Goal: Complete application form

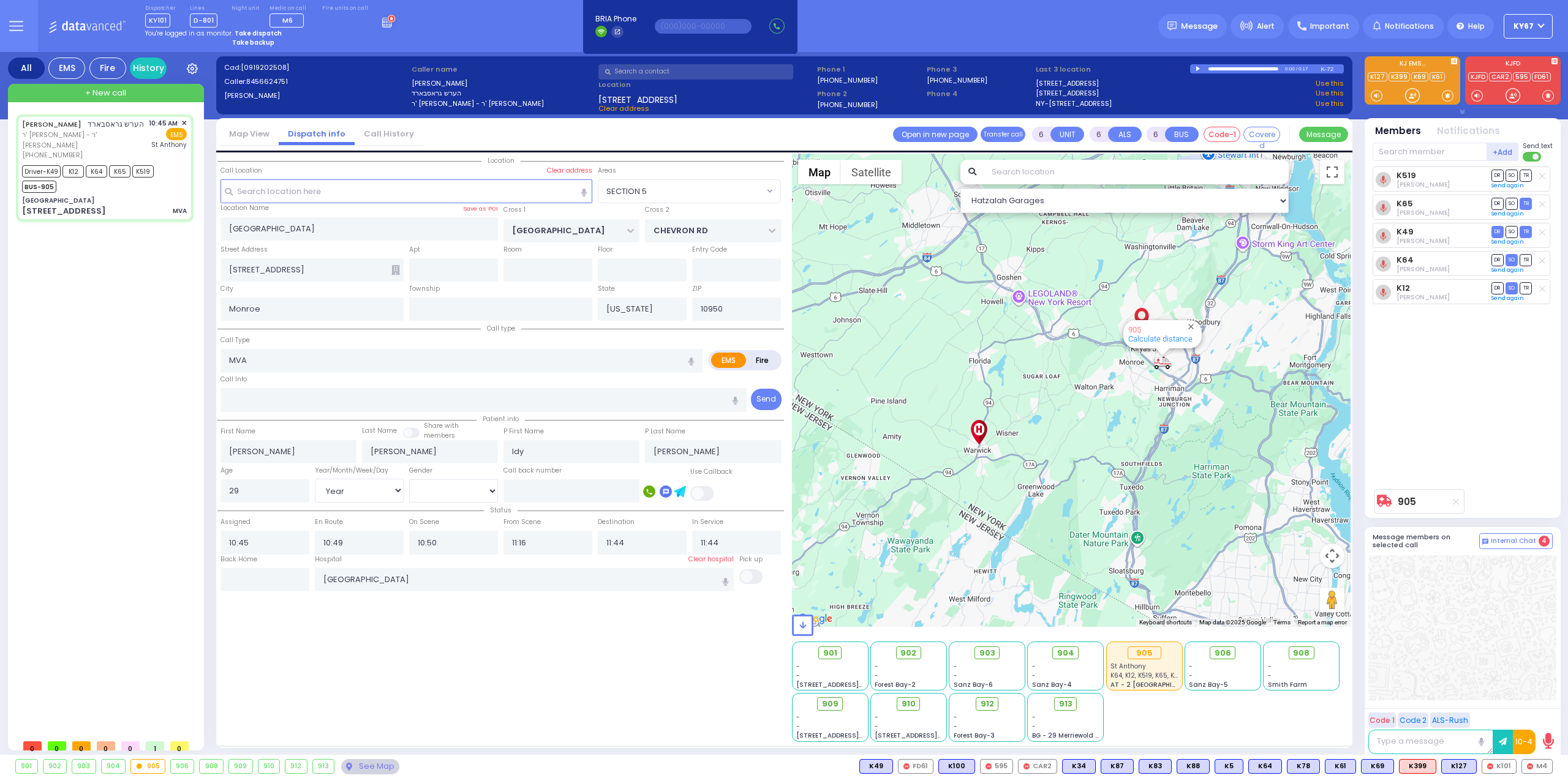
select select "SECTION 5"
select select "Year"
select select "[DEMOGRAPHIC_DATA]"
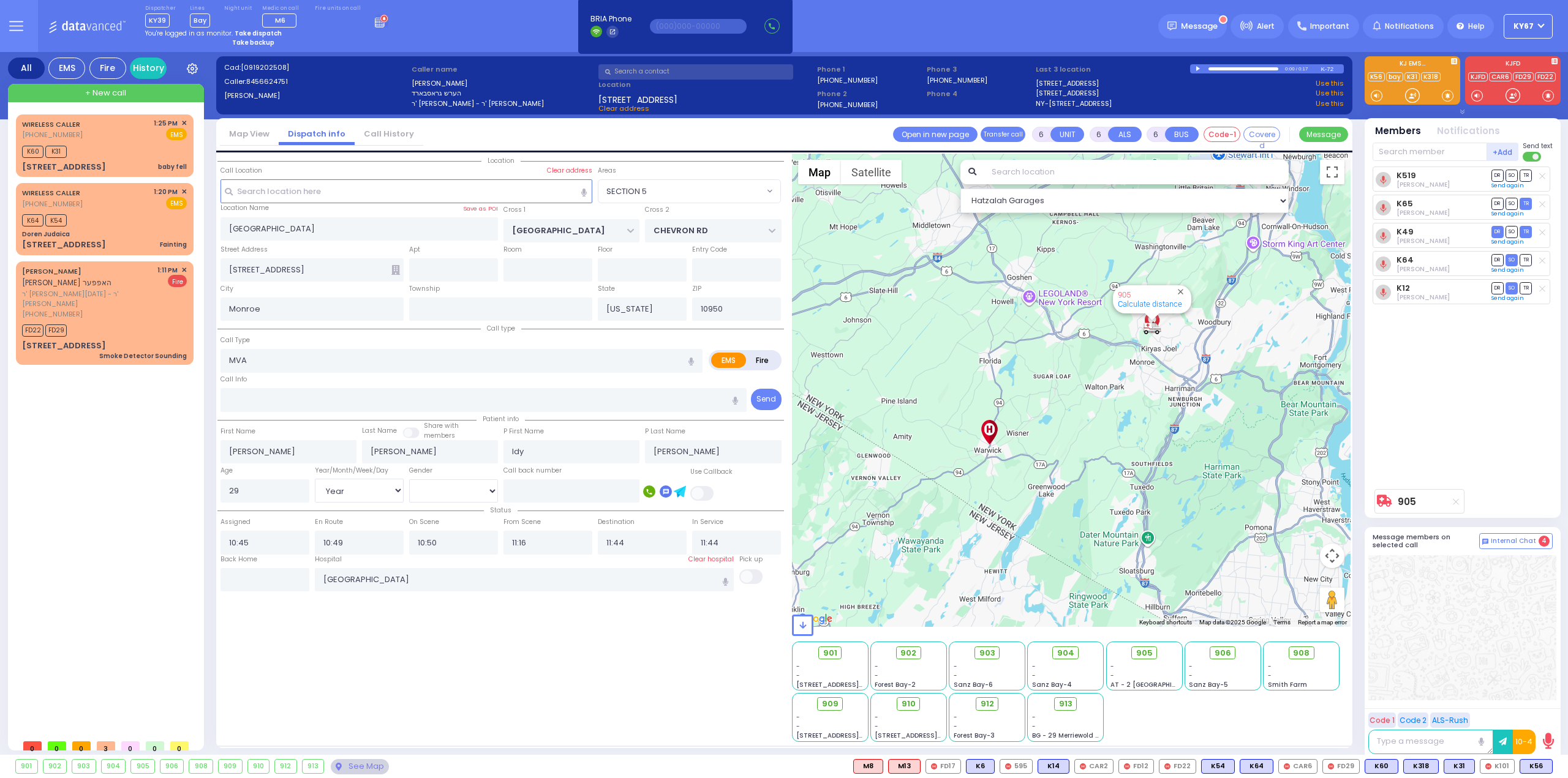
select select "SECTION 5"
select select "Year"
select select "[DEMOGRAPHIC_DATA]"
